Goal: Check status

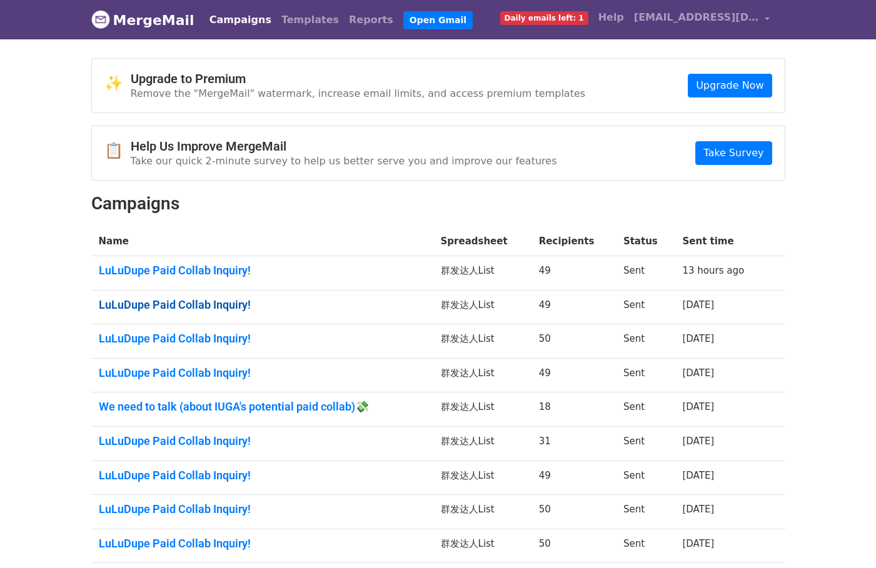
click at [195, 300] on link "LuLuDupe Paid Collab Inquiry!" at bounding box center [262, 305] width 327 height 14
click at [208, 333] on link "LuLuDupe Paid Collab Inquiry!" at bounding box center [262, 339] width 327 height 14
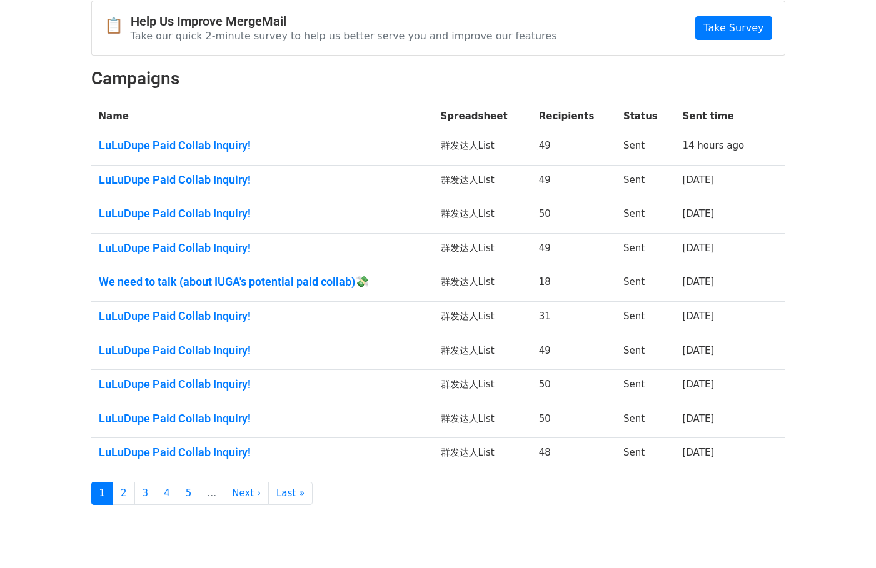
scroll to position [125, 0]
click at [185, 316] on link "LuLuDupe Paid Collab Inquiry!" at bounding box center [262, 316] width 327 height 14
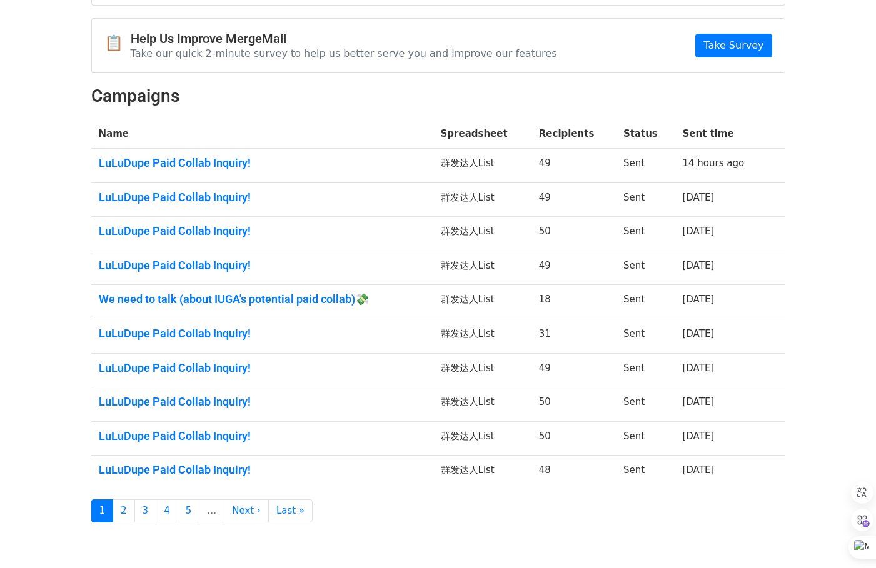
scroll to position [125, 0]
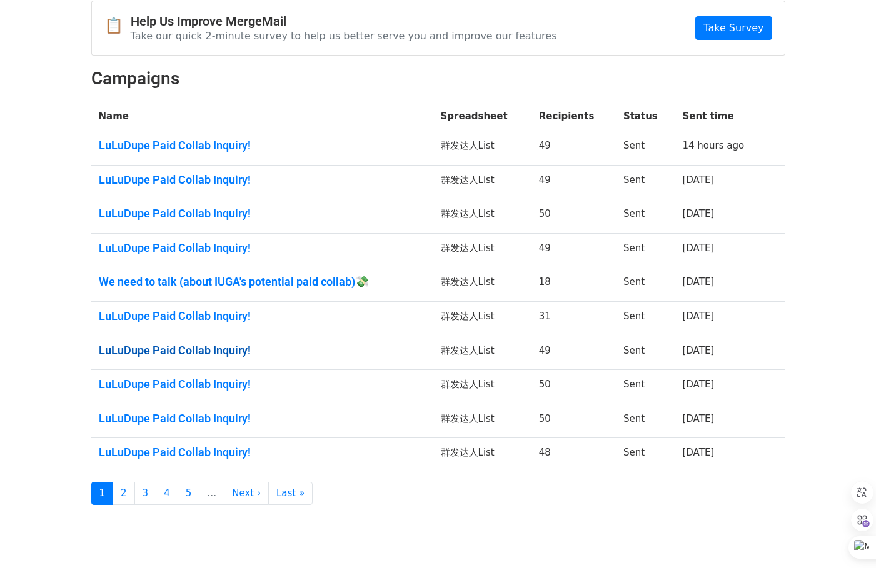
click at [211, 353] on link "LuLuDupe Paid Collab Inquiry!" at bounding box center [262, 351] width 327 height 14
